Goal: Use online tool/utility: Use online tool/utility

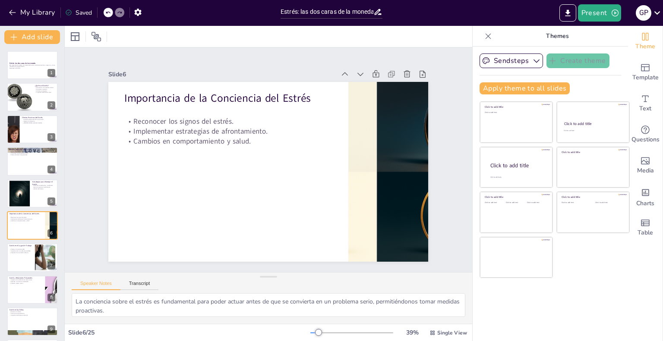
scroll to position [33, 0]
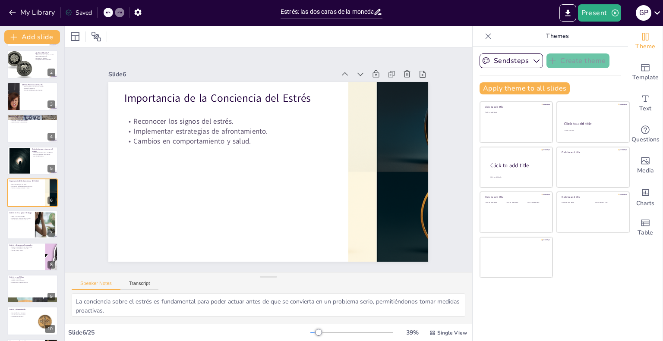
checkbox input "true"
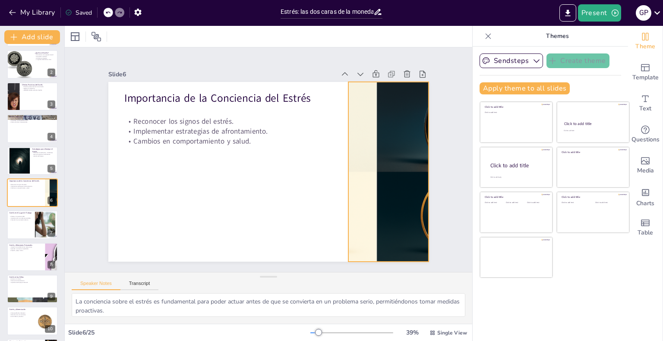
checkbox input "true"
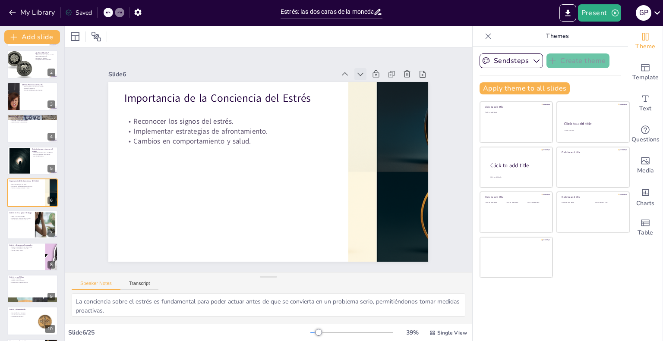
click at [357, 73] on icon at bounding box center [360, 74] width 6 height 3
checkbox input "true"
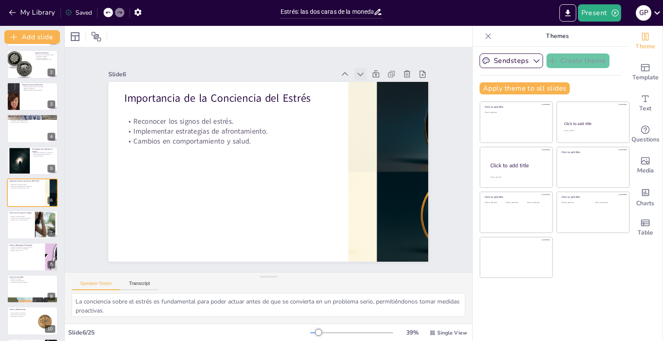
checkbox input "true"
click at [357, 73] on icon at bounding box center [360, 74] width 6 height 3
checkbox input "true"
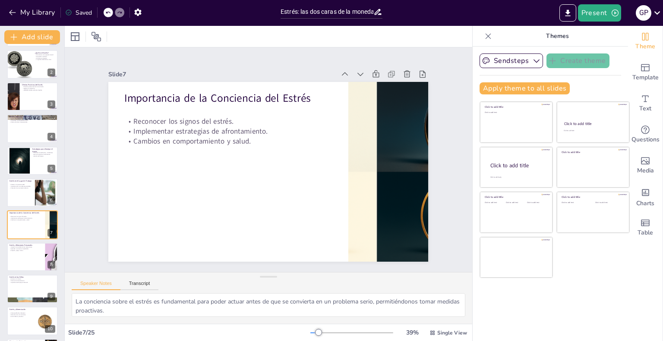
checkbox input "true"
click at [357, 73] on icon at bounding box center [360, 74] width 6 height 3
checkbox input "true"
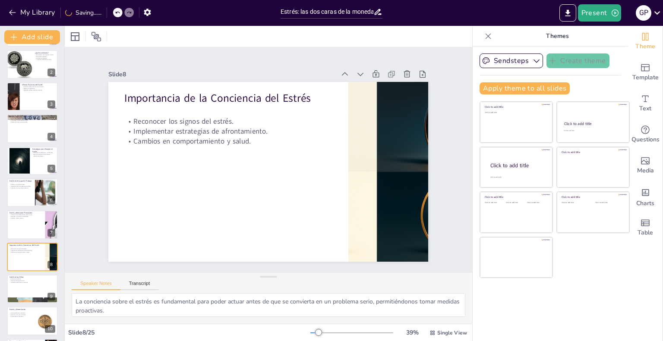
checkbox input "true"
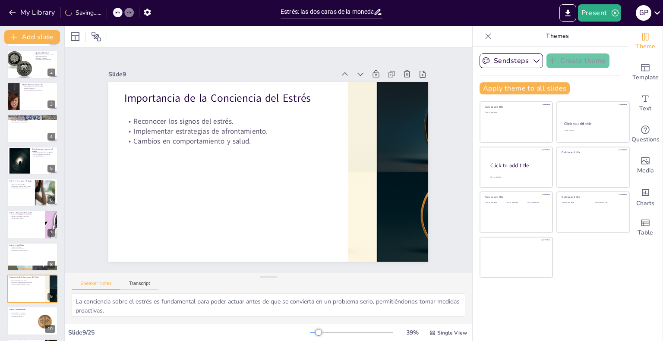
checkbox input "true"
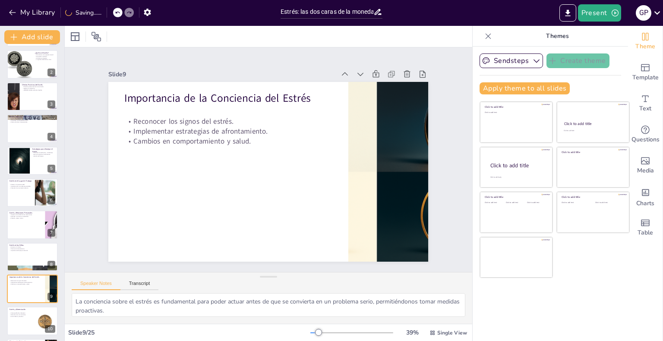
checkbox input "true"
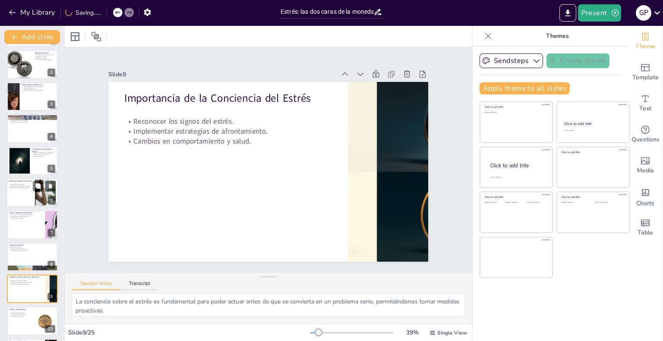
checkbox input "true"
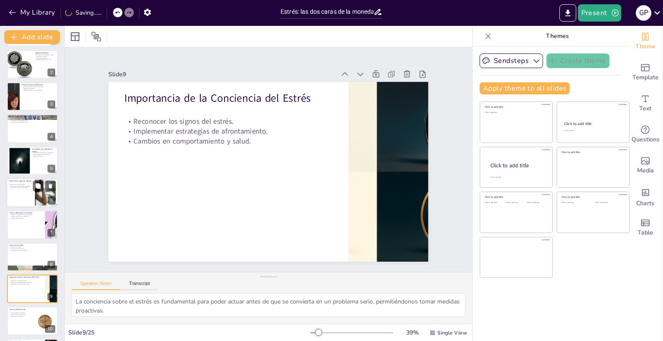
checkbox input "true"
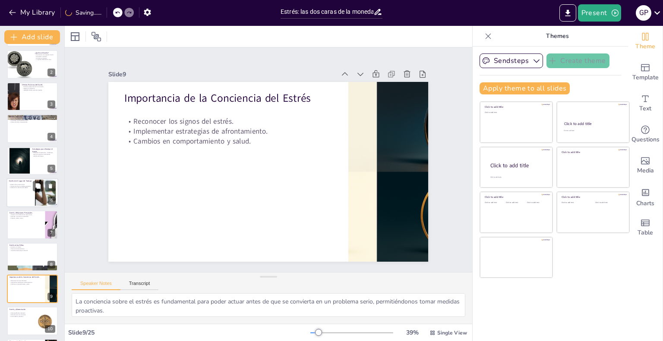
checkbox input "true"
click at [31, 192] on div at bounding box center [32, 192] width 52 height 29
checkbox input "true"
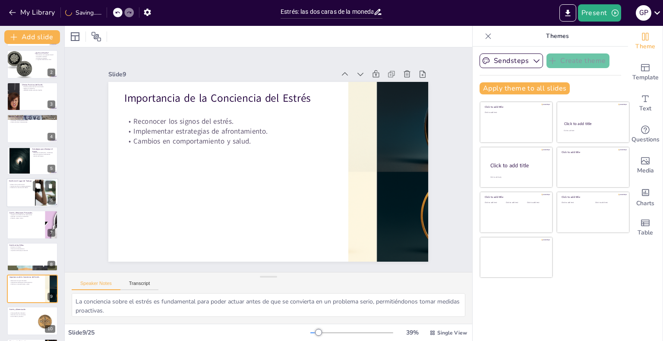
checkbox input "true"
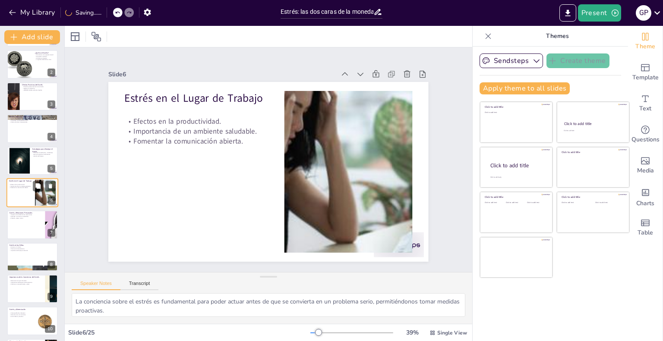
checkbox input "true"
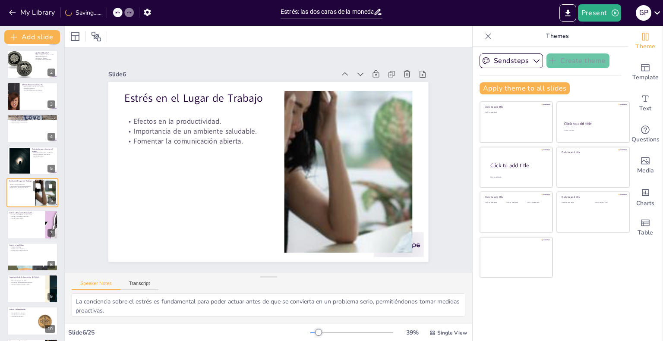
checkbox input "true"
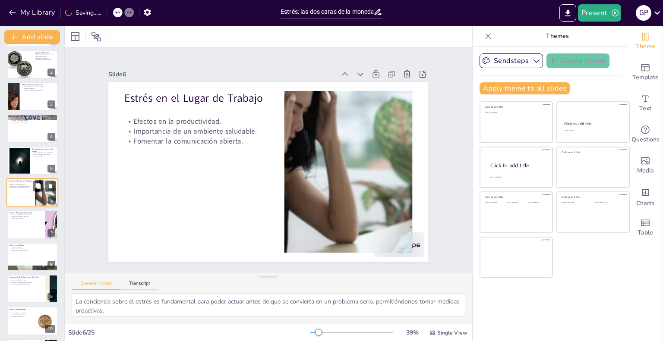
checkbox input "true"
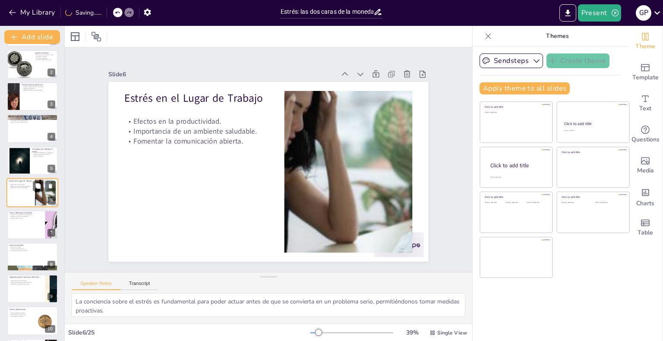
checkbox input "true"
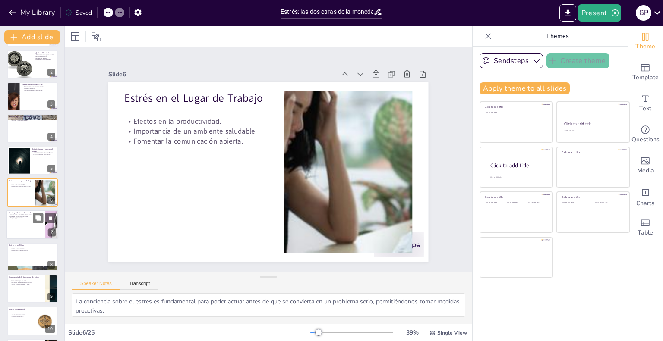
checkbox input "true"
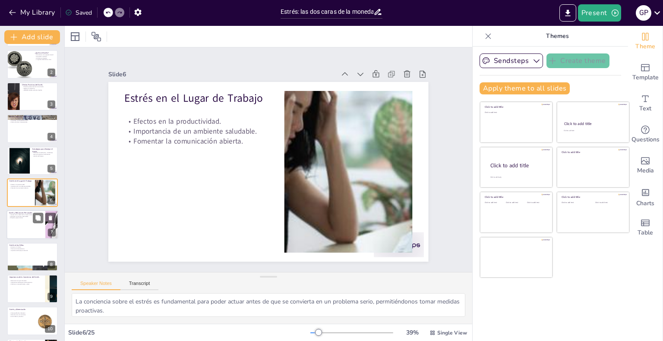
checkbox input "true"
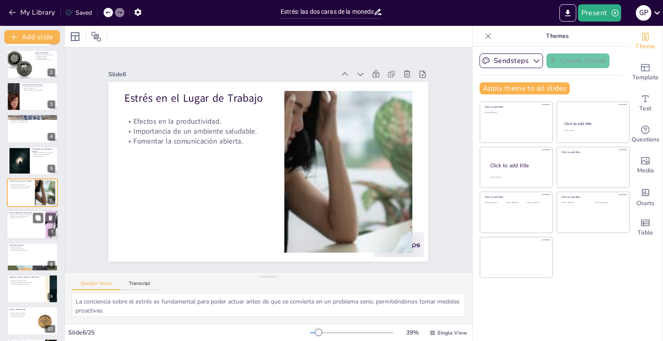
checkbox input "true"
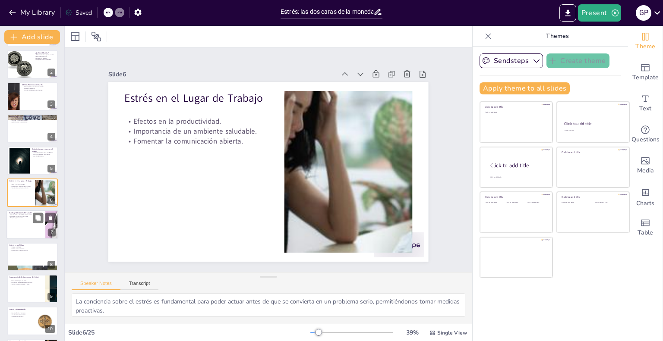
checkbox input "true"
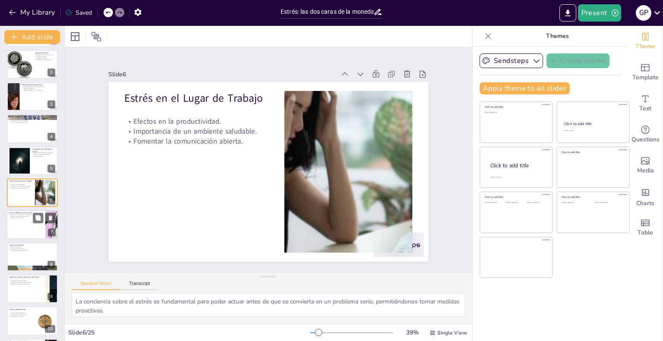
checkbox input "true"
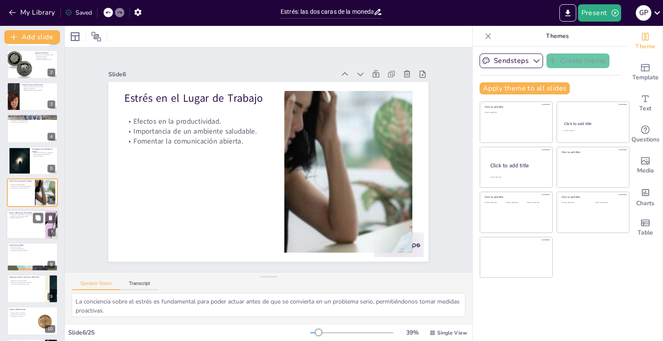
click at [28, 222] on div at bounding box center [32, 224] width 52 height 29
checkbox input "true"
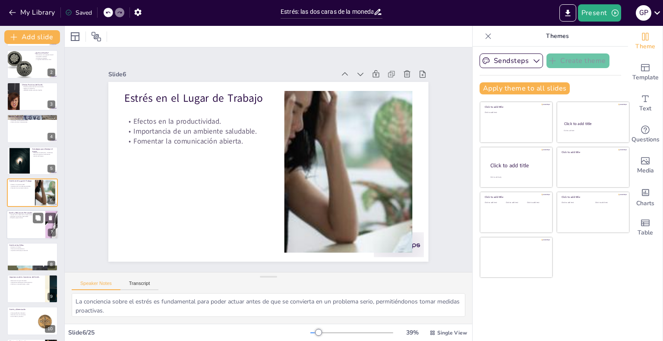
checkbox input "true"
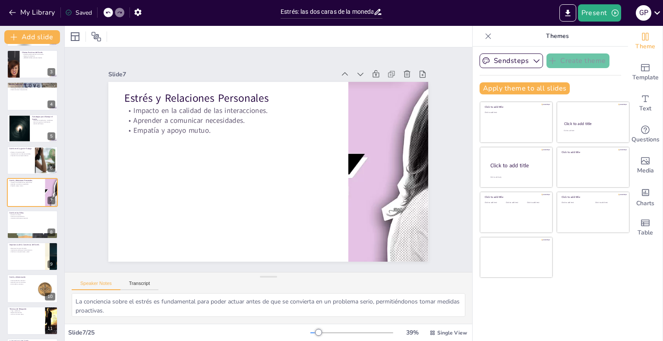
checkbox input "true"
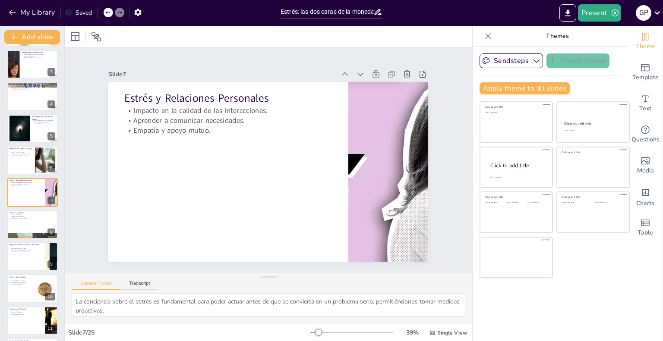
checkbox input "true"
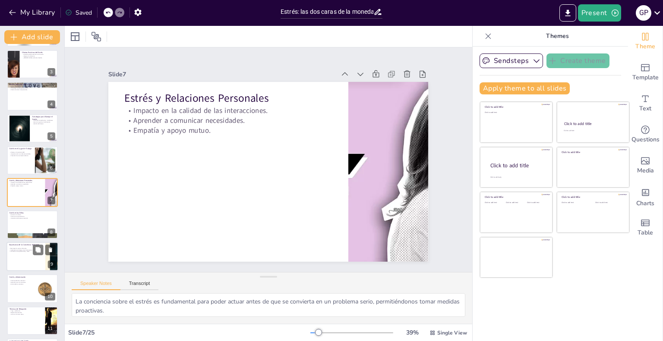
checkbox input "true"
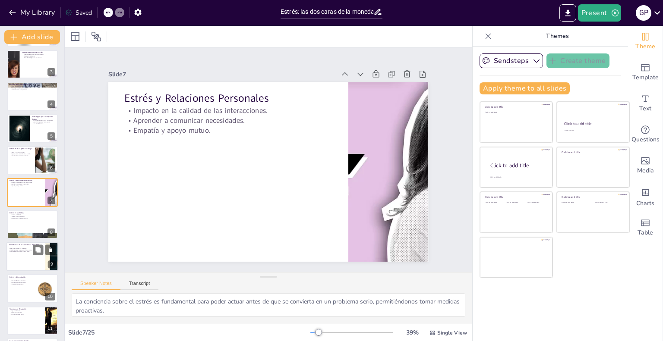
checkbox input "true"
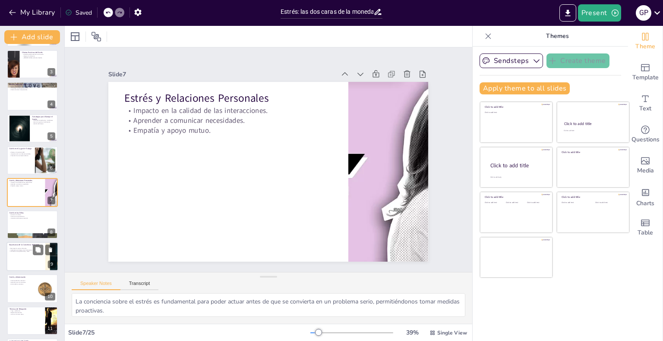
checkbox input "true"
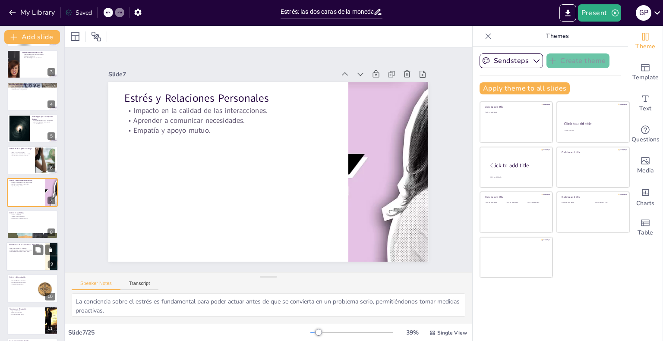
checkbox input "true"
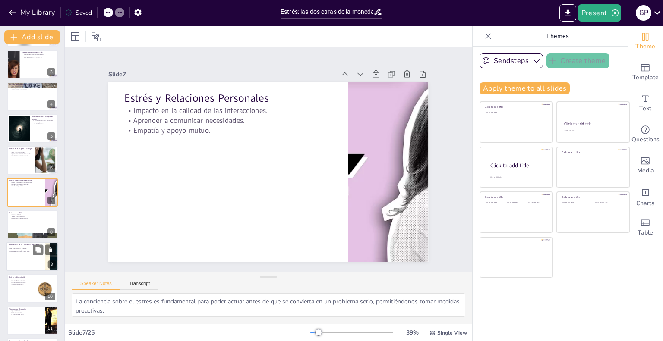
checkbox input "true"
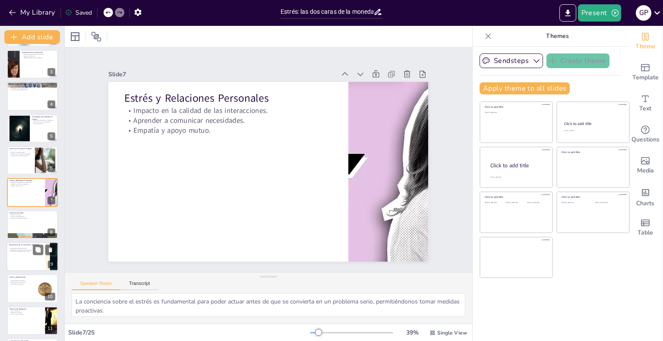
checkbox input "true"
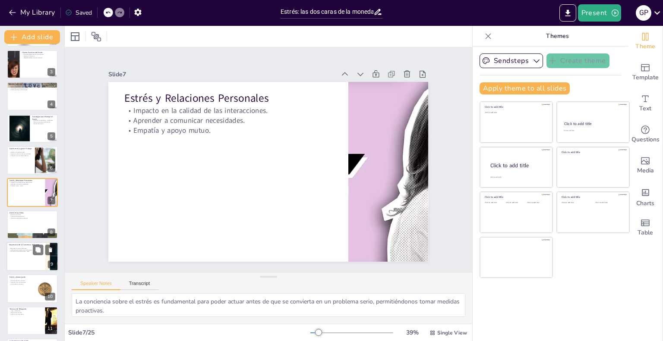
click at [25, 261] on div at bounding box center [32, 256] width 52 height 29
checkbox input "true"
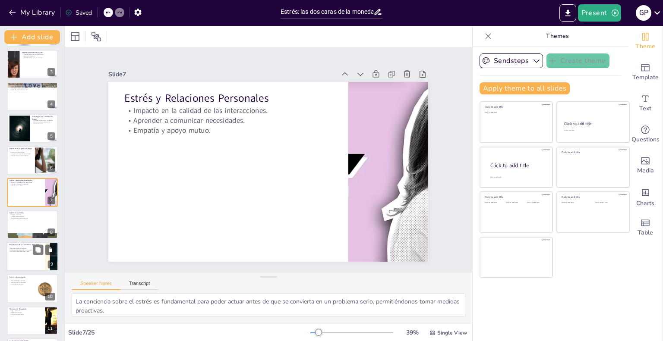
checkbox input "true"
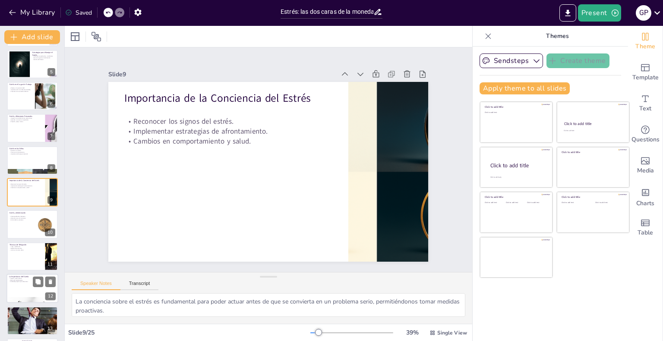
checkbox input "true"
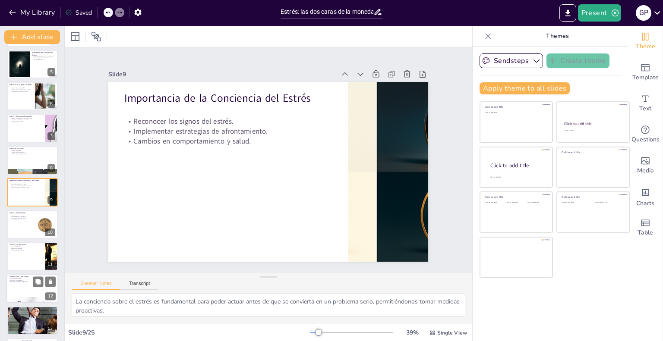
checkbox input "true"
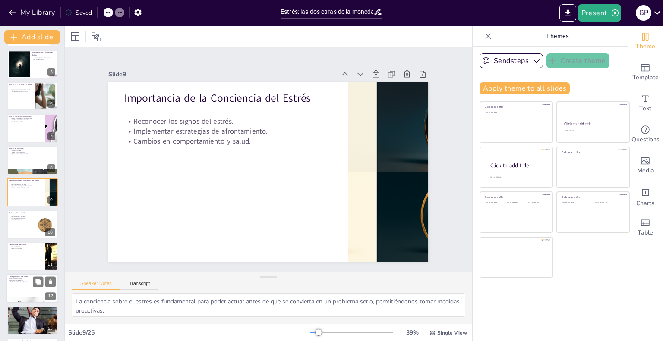
checkbox input "true"
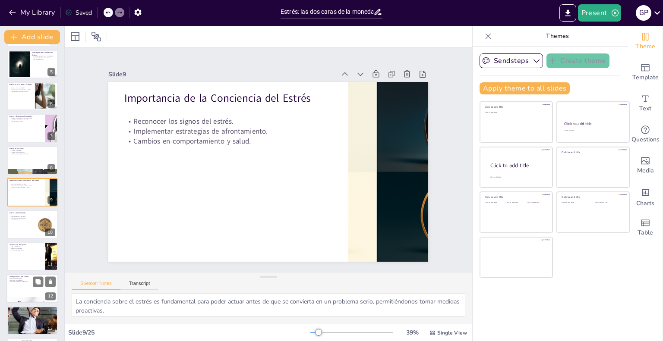
checkbox input "true"
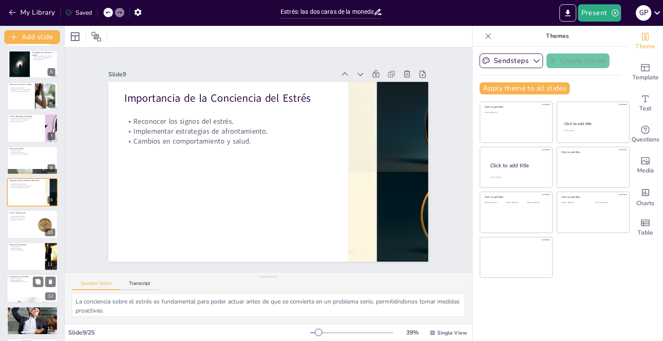
checkbox input "true"
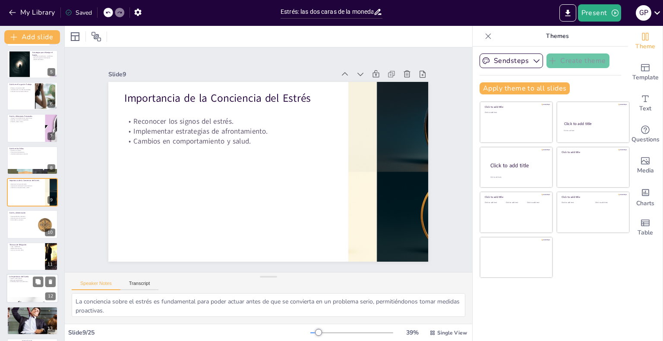
click at [25, 283] on p "Ambiente propicio para descansar." at bounding box center [32, 282] width 47 height 2
checkbox input "true"
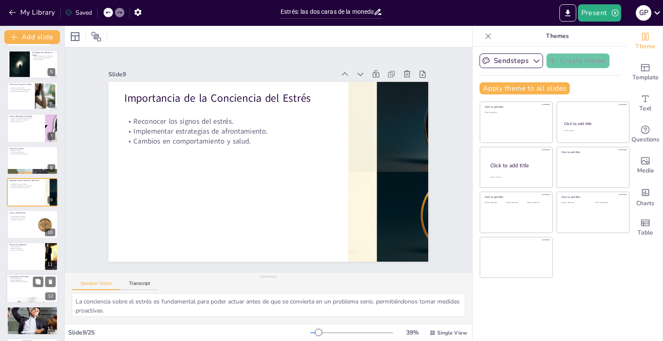
checkbox input "true"
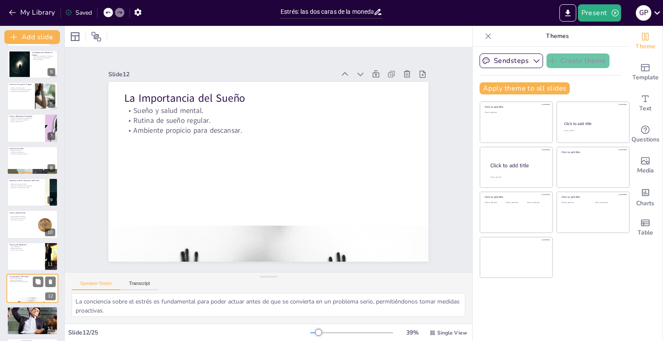
scroll to position [226, 0]
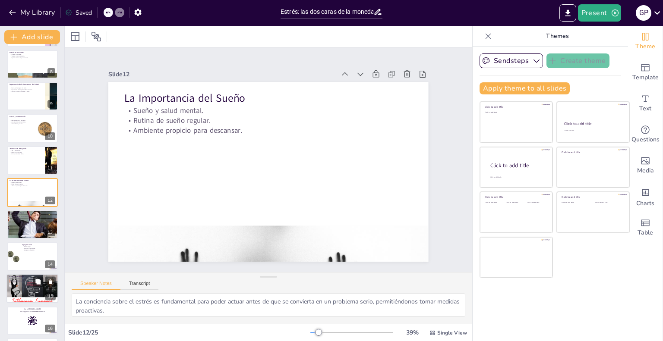
checkbox input "true"
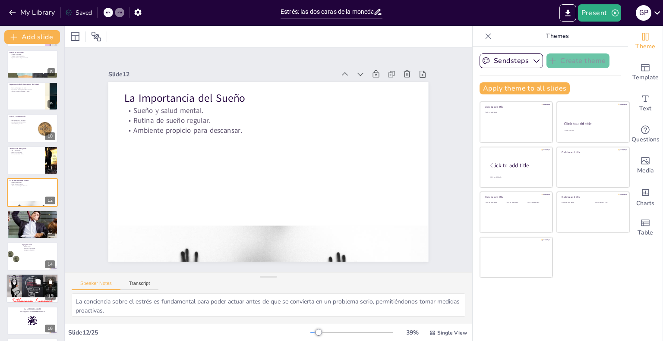
checkbox input "true"
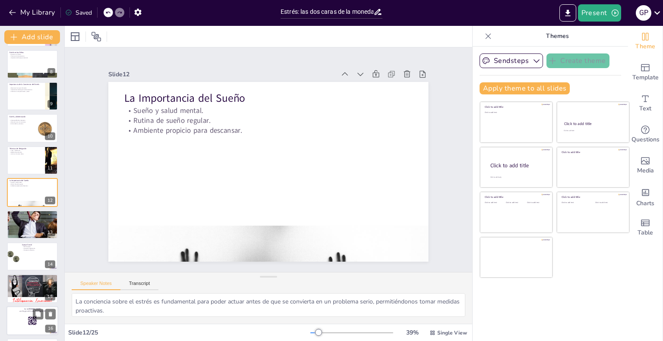
checkbox input "true"
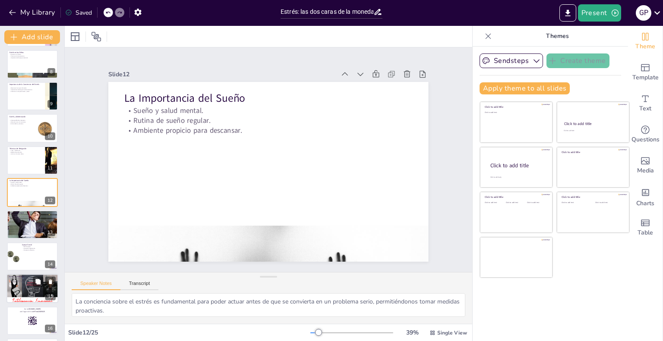
checkbox input "true"
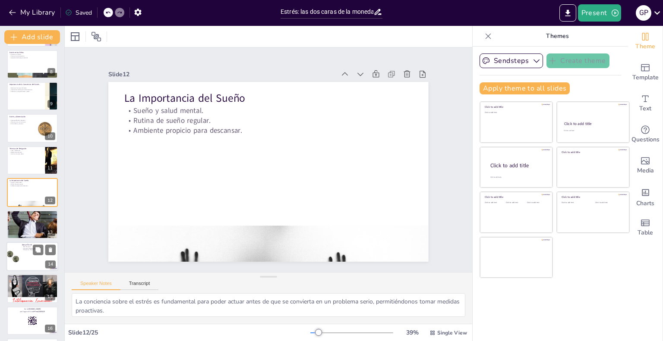
click at [23, 264] on div at bounding box center [32, 256] width 52 height 29
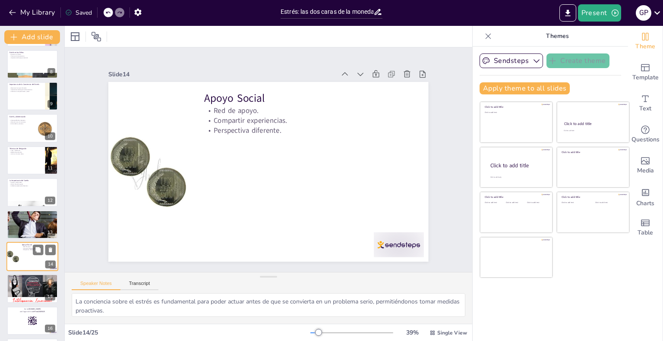
scroll to position [289, 0]
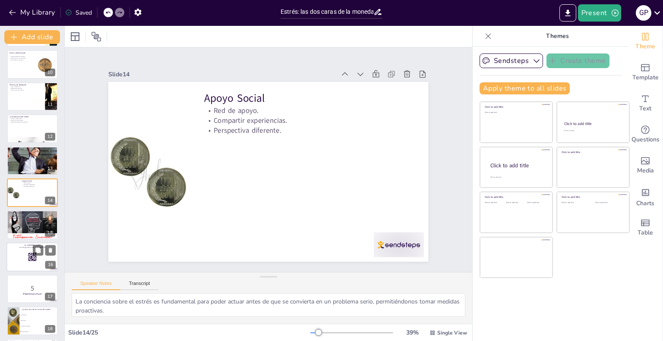
click at [18, 257] on div at bounding box center [32, 256] width 52 height 29
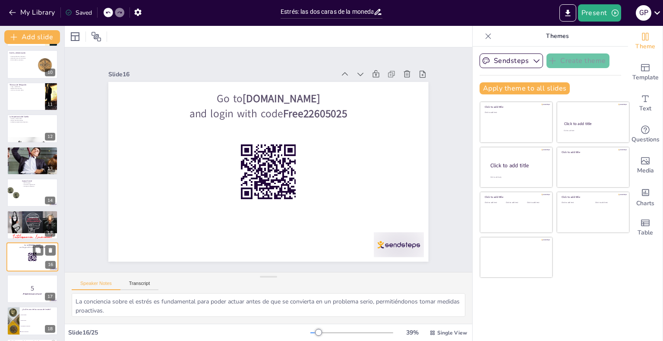
scroll to position [354, 0]
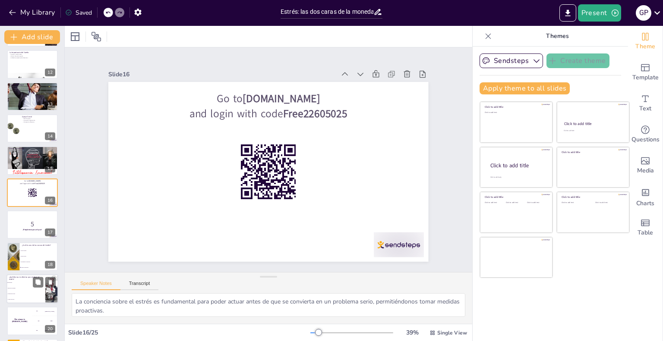
click at [22, 286] on li "Ignorar el problema" at bounding box center [25, 289] width 39 height 6
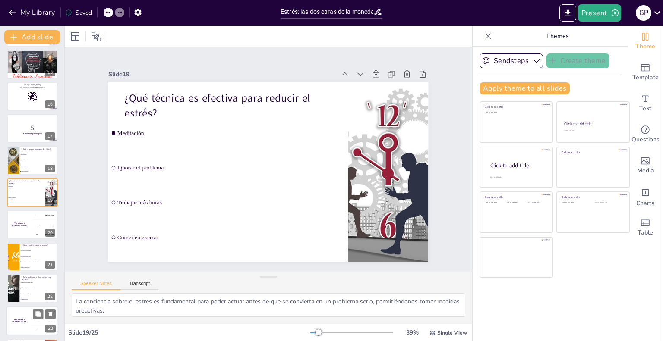
click at [18, 317] on div "The winner is [PERSON_NAME]" at bounding box center [19, 321] width 26 height 29
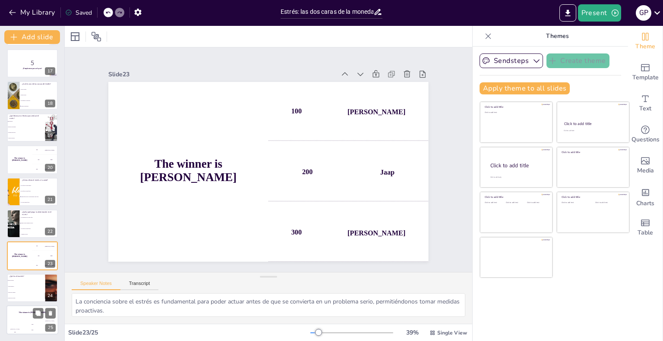
click at [20, 332] on div "100" at bounding box center [14, 332] width 17 height 5
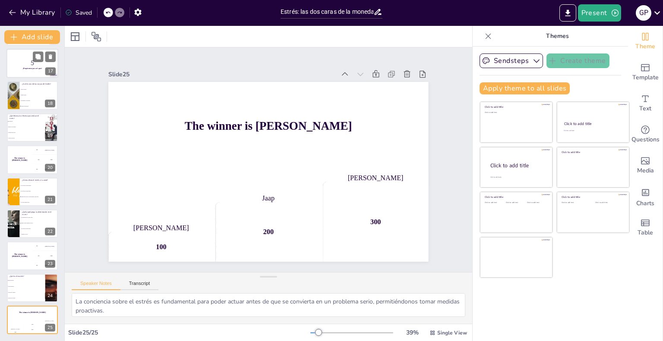
click at [34, 50] on div at bounding box center [32, 63] width 52 height 29
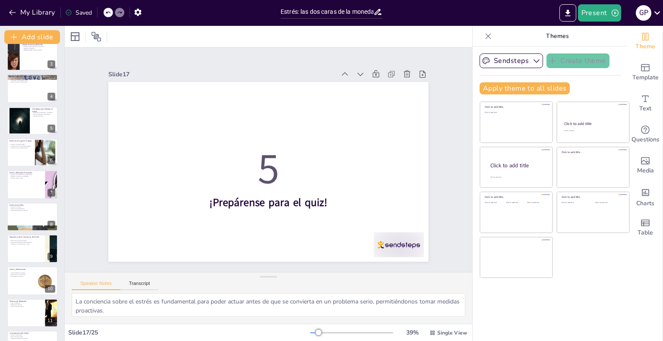
scroll to position [0, 0]
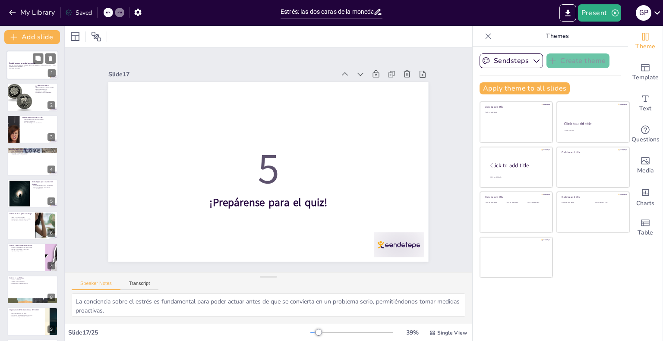
click at [19, 59] on div at bounding box center [32, 64] width 52 height 29
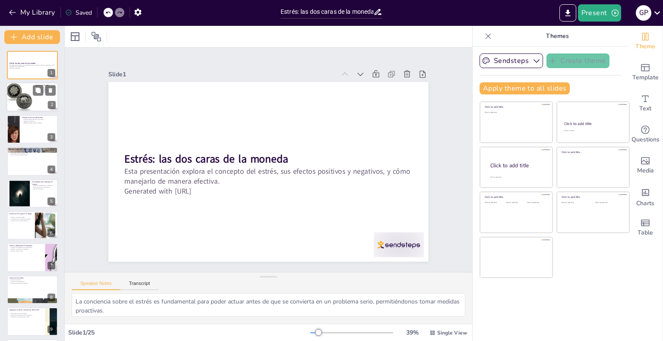
click at [38, 106] on div at bounding box center [32, 97] width 52 height 29
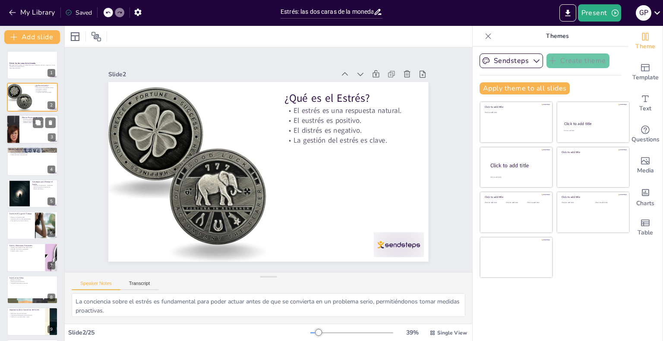
click at [36, 129] on div at bounding box center [32, 129] width 52 height 29
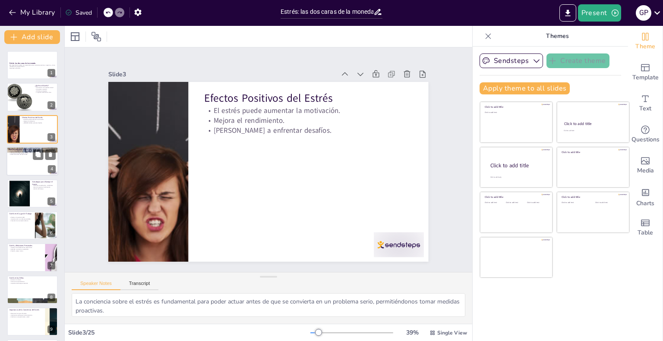
click at [33, 166] on div at bounding box center [32, 161] width 52 height 29
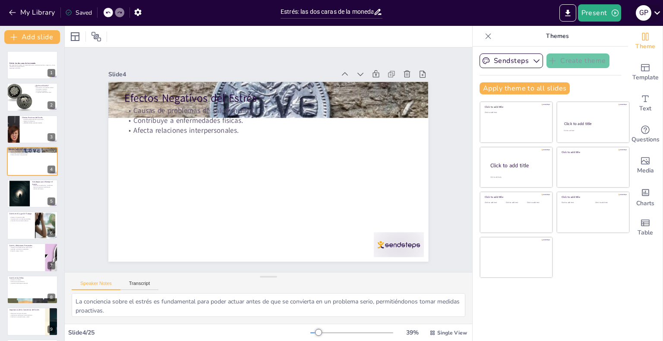
click at [656, 10] on icon at bounding box center [657, 13] width 12 height 12
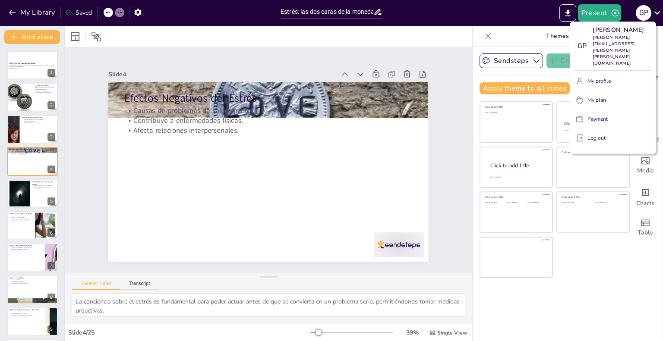
click at [562, 17] on div at bounding box center [331, 170] width 663 height 341
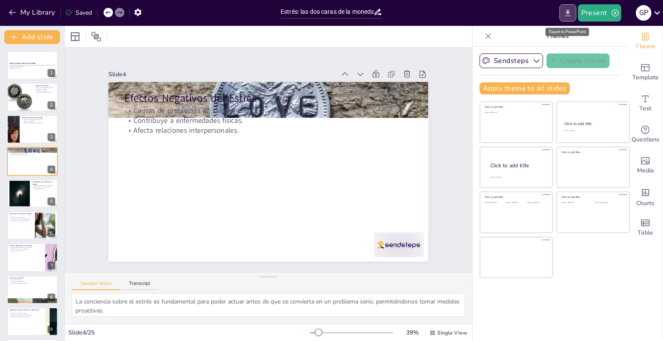
click at [565, 13] on icon "Export to PowerPoint" at bounding box center [567, 13] width 9 height 9
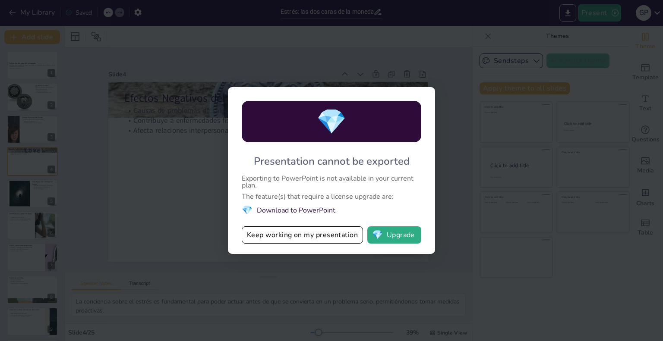
click at [466, 220] on div "💎 Presentation cannot be exported Exporting to PowerPoint is not available in y…" at bounding box center [331, 170] width 663 height 341
click at [330, 233] on button "Keep working on my presentation" at bounding box center [302, 234] width 121 height 17
